Goal: Information Seeking & Learning: Learn about a topic

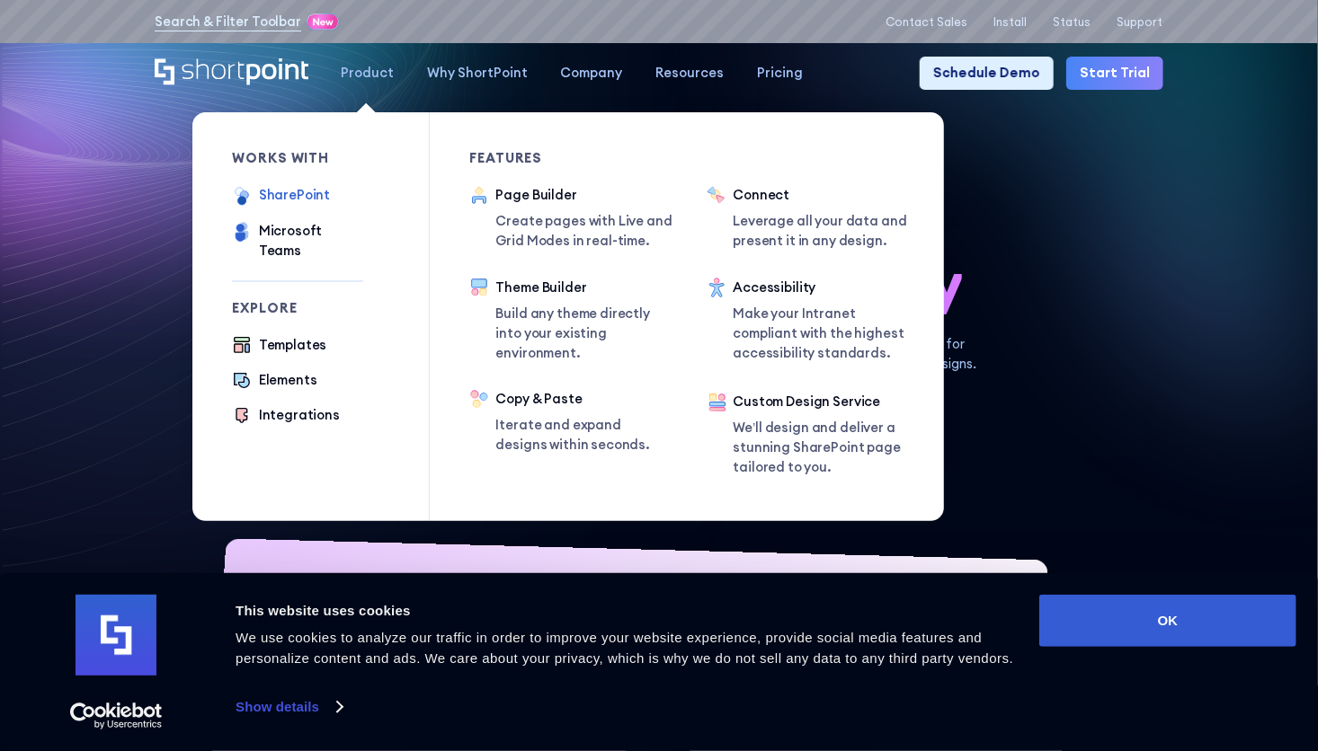
click at [279, 198] on div "SharePoint" at bounding box center [295, 195] width 72 height 20
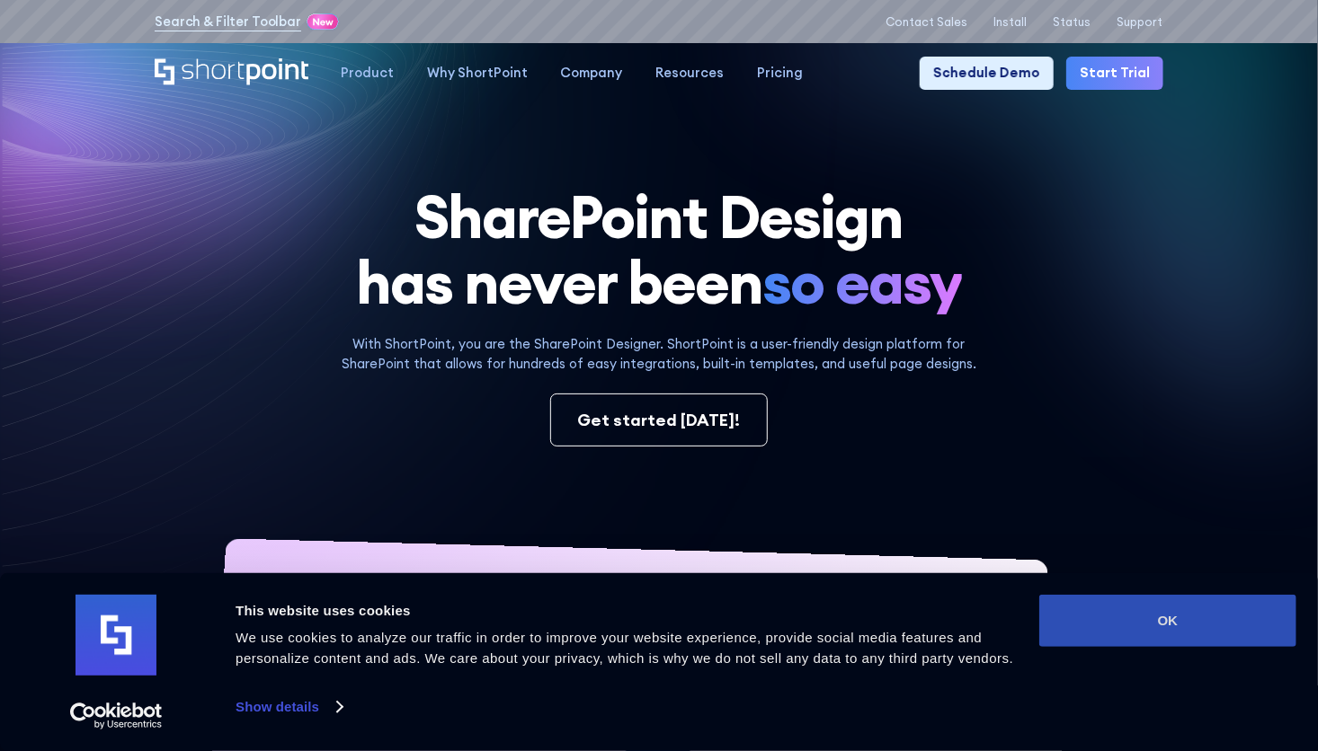
click at [1227, 621] on button "OK" at bounding box center [1167, 621] width 257 height 52
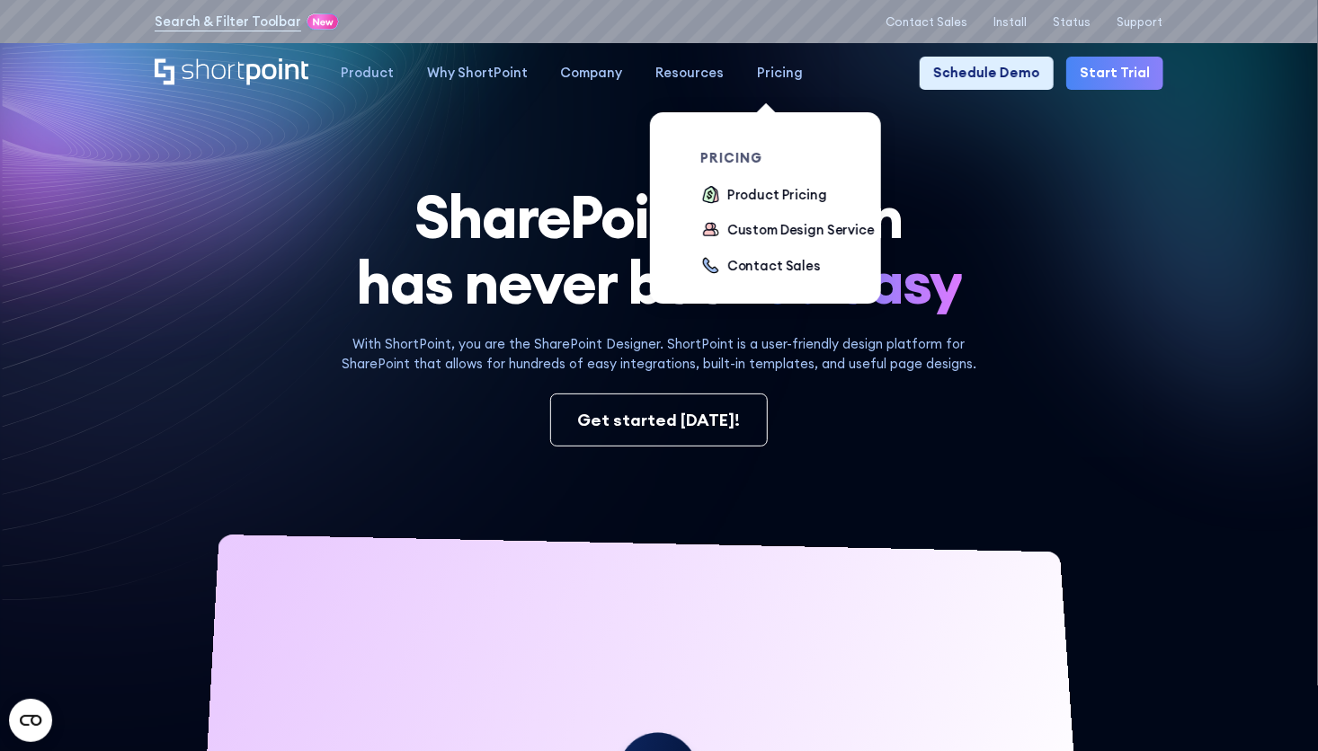
click at [770, 76] on div "Pricing" at bounding box center [780, 73] width 46 height 20
click at [770, 202] on div "Product Pricing" at bounding box center [777, 195] width 100 height 20
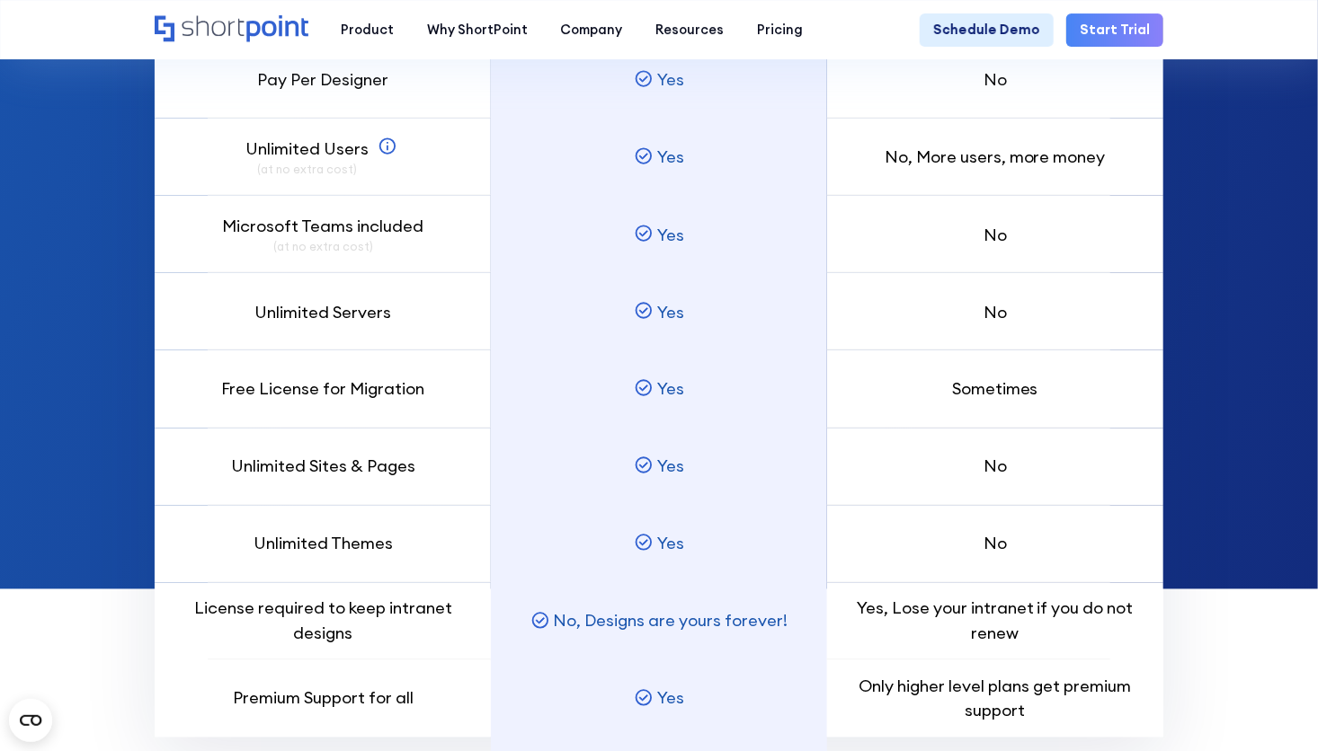
scroll to position [1258, 0]
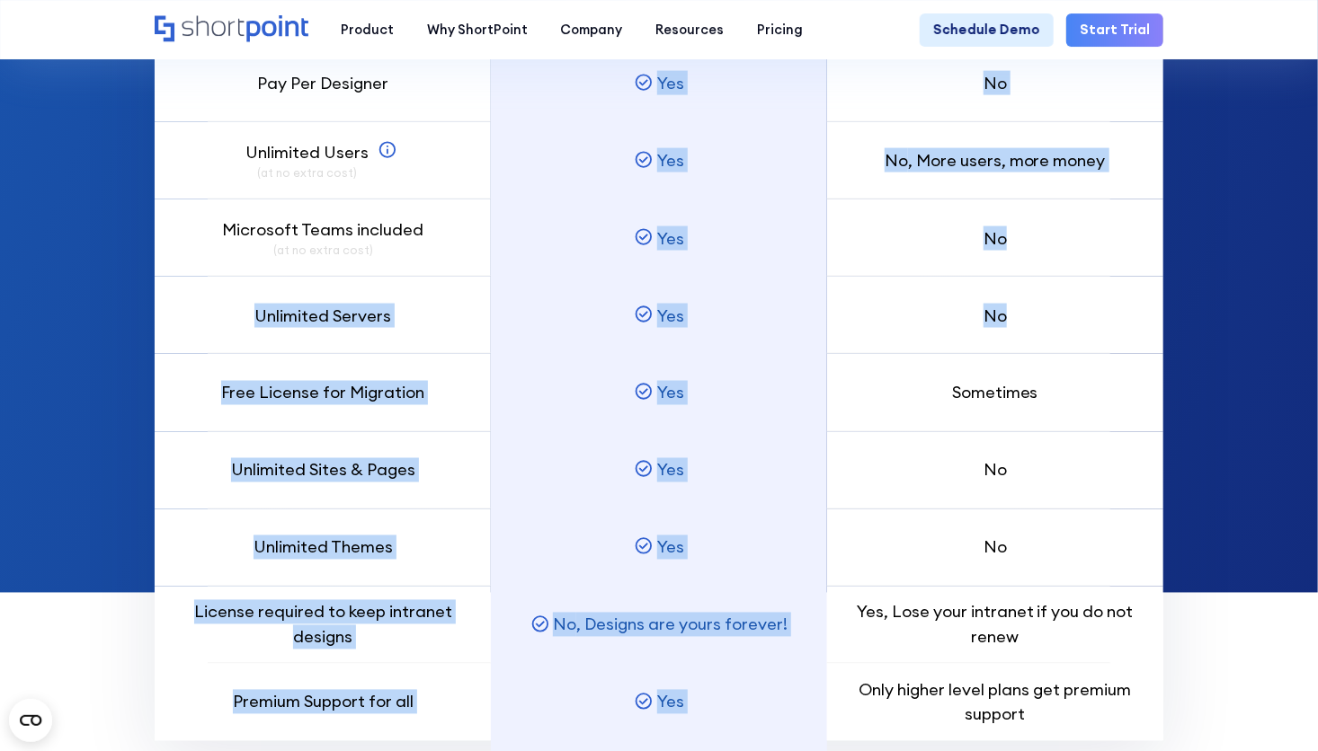
drag, startPoint x: 1022, startPoint y: 331, endPoint x: 225, endPoint y: 329, distance: 797.3
click at [224, 329] on div "Pay Per Designer Unlimited Users (at no extra cost) SharePoint Users can view t…" at bounding box center [659, 343] width 1008 height 795
drag, startPoint x: 225, startPoint y: 329, endPoint x: 234, endPoint y: 330, distance: 9.0
click at [234, 330] on div "Unlimited Servers" at bounding box center [323, 315] width 336 height 77
click at [314, 328] on p "Unlimited Servers" at bounding box center [322, 316] width 137 height 24
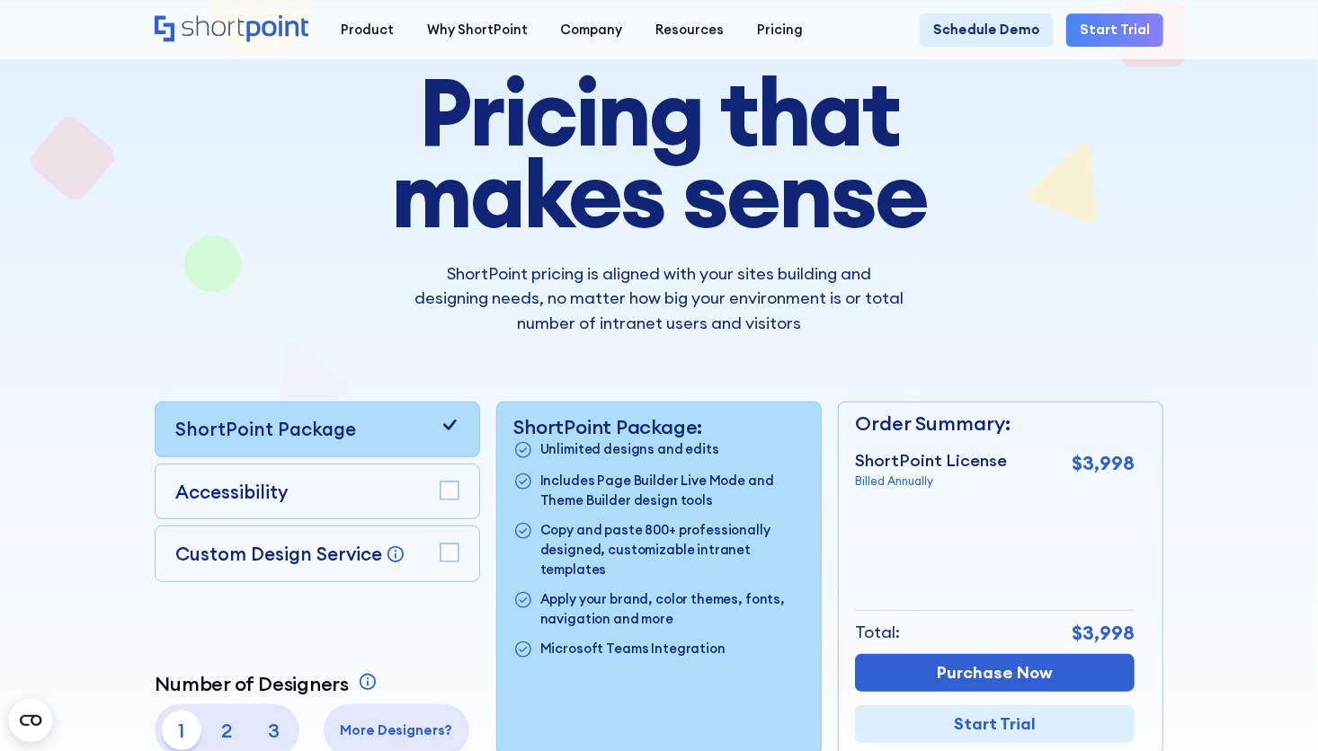
scroll to position [0, 0]
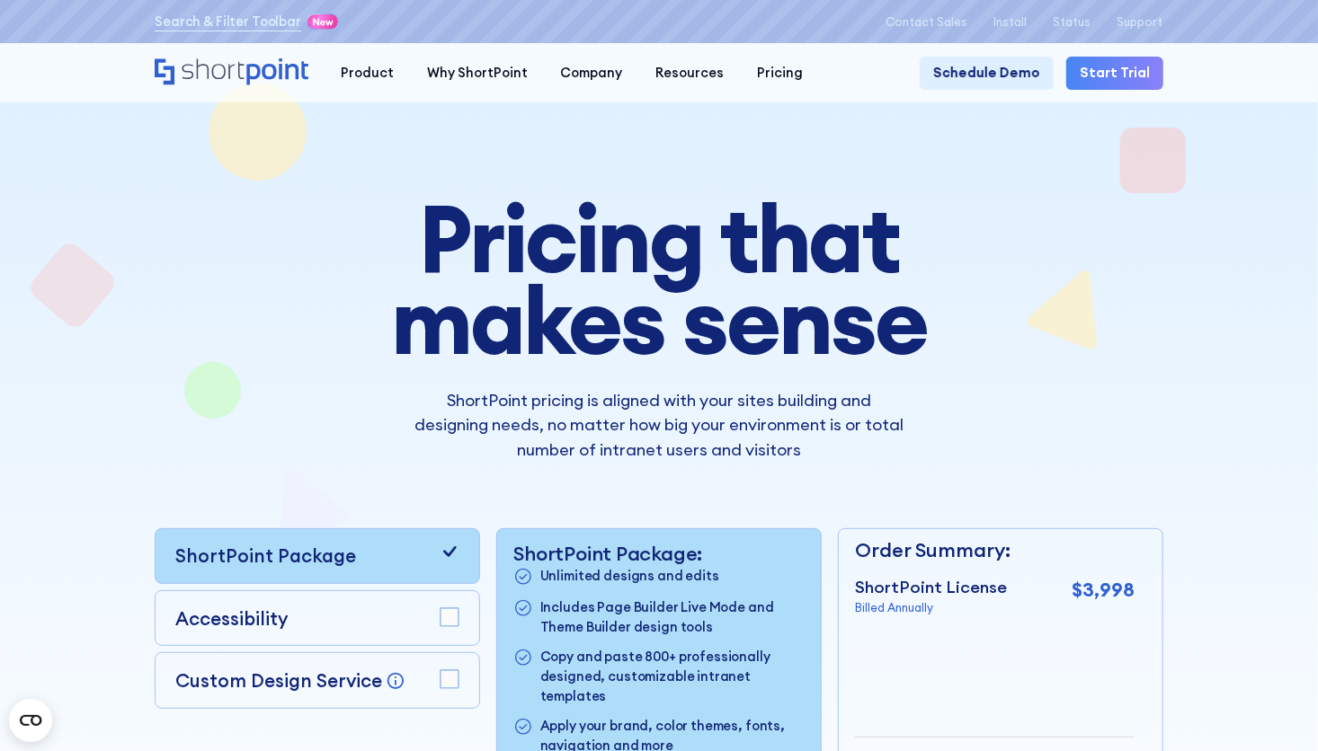
click at [254, 79] on icon "Home" at bounding box center [231, 71] width 153 height 26
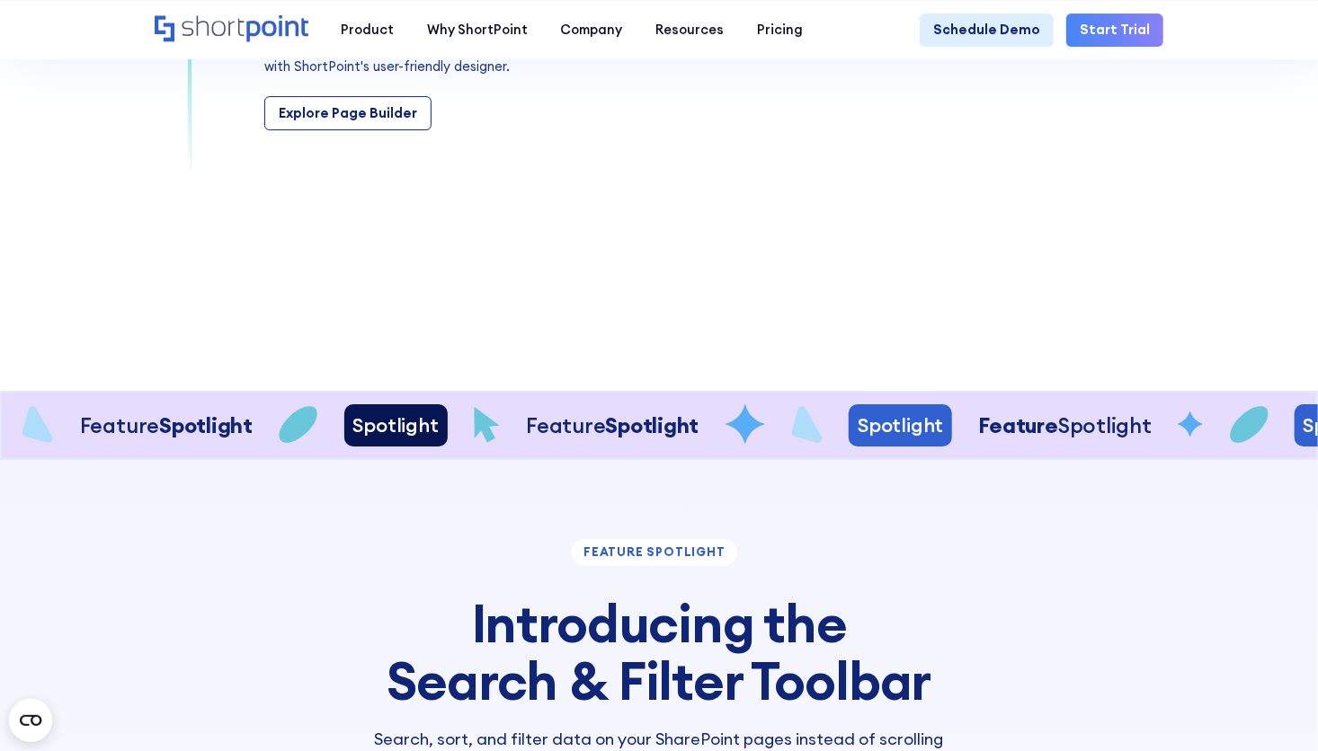
scroll to position [2876, 0]
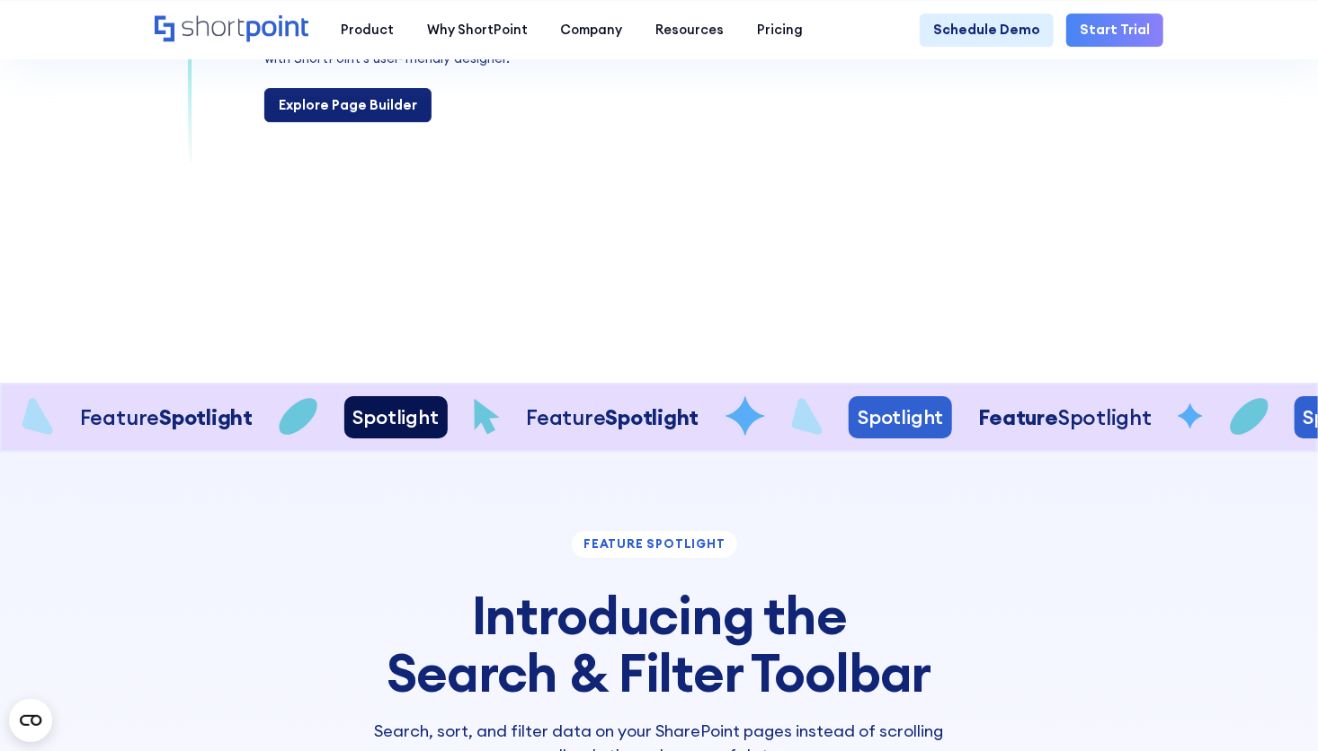
click at [386, 115] on div "Explore Page Builder" at bounding box center [348, 105] width 138 height 20
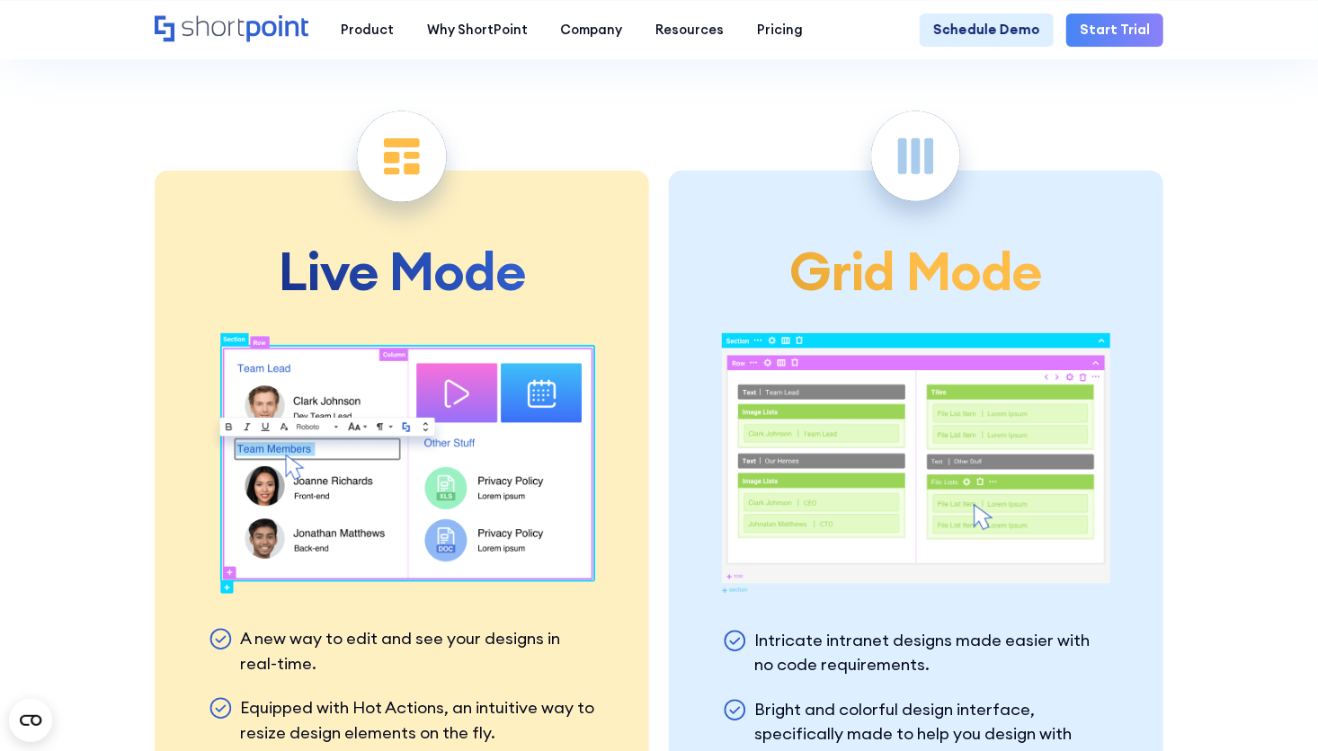
scroll to position [3685, 0]
